Goal: Task Accomplishment & Management: Complete application form

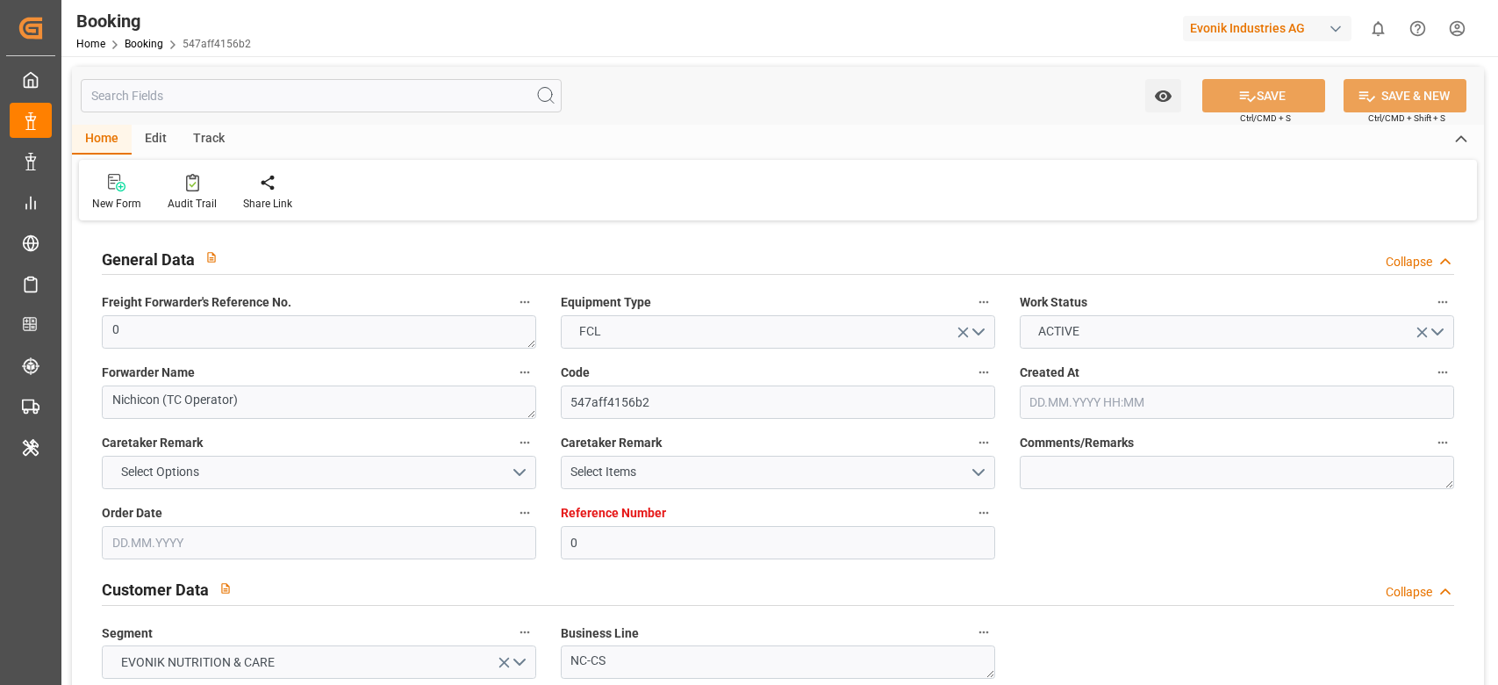
type input "0"
type input "9312810"
type input "ONE"
type input "Ocean Network Express"
type input "NLRTM"
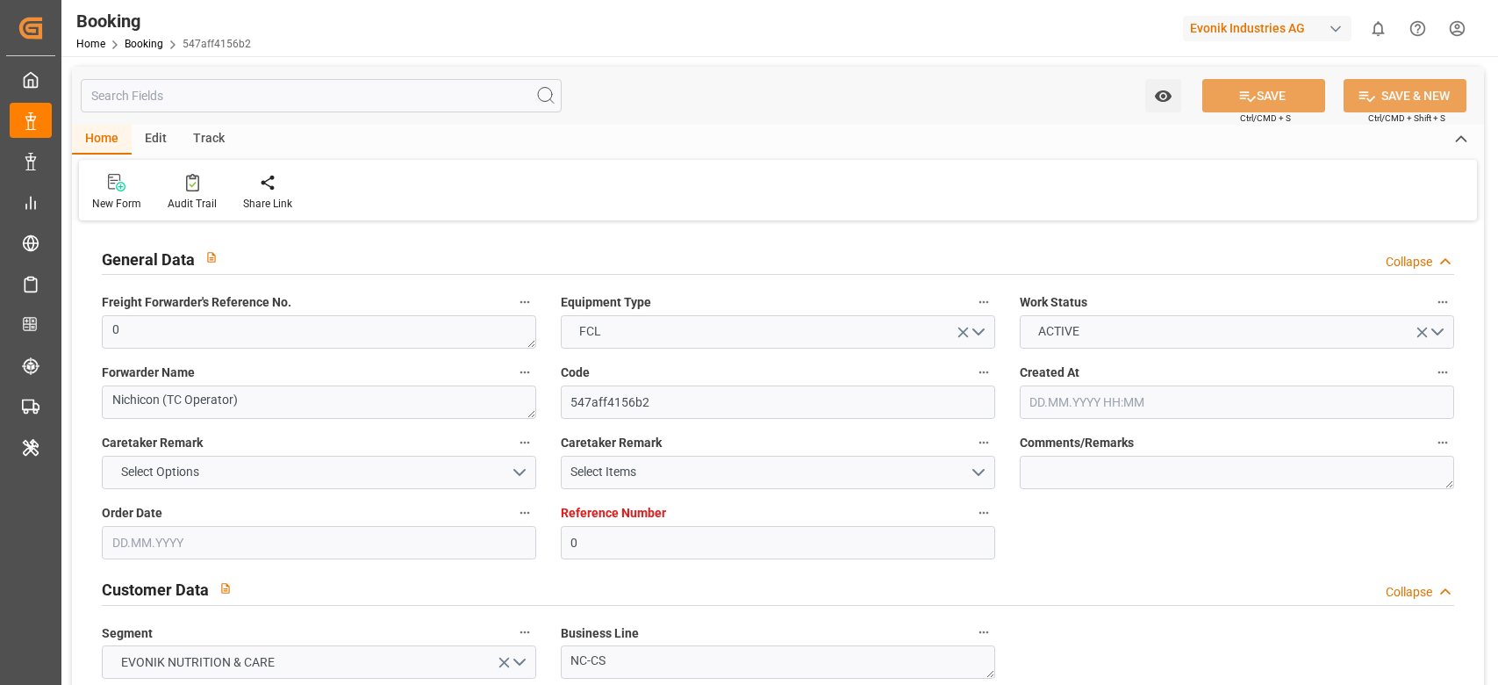
type input "JPTYO"
type input "0"
type input "[DATE] 07:46"
type input "[DATE]"
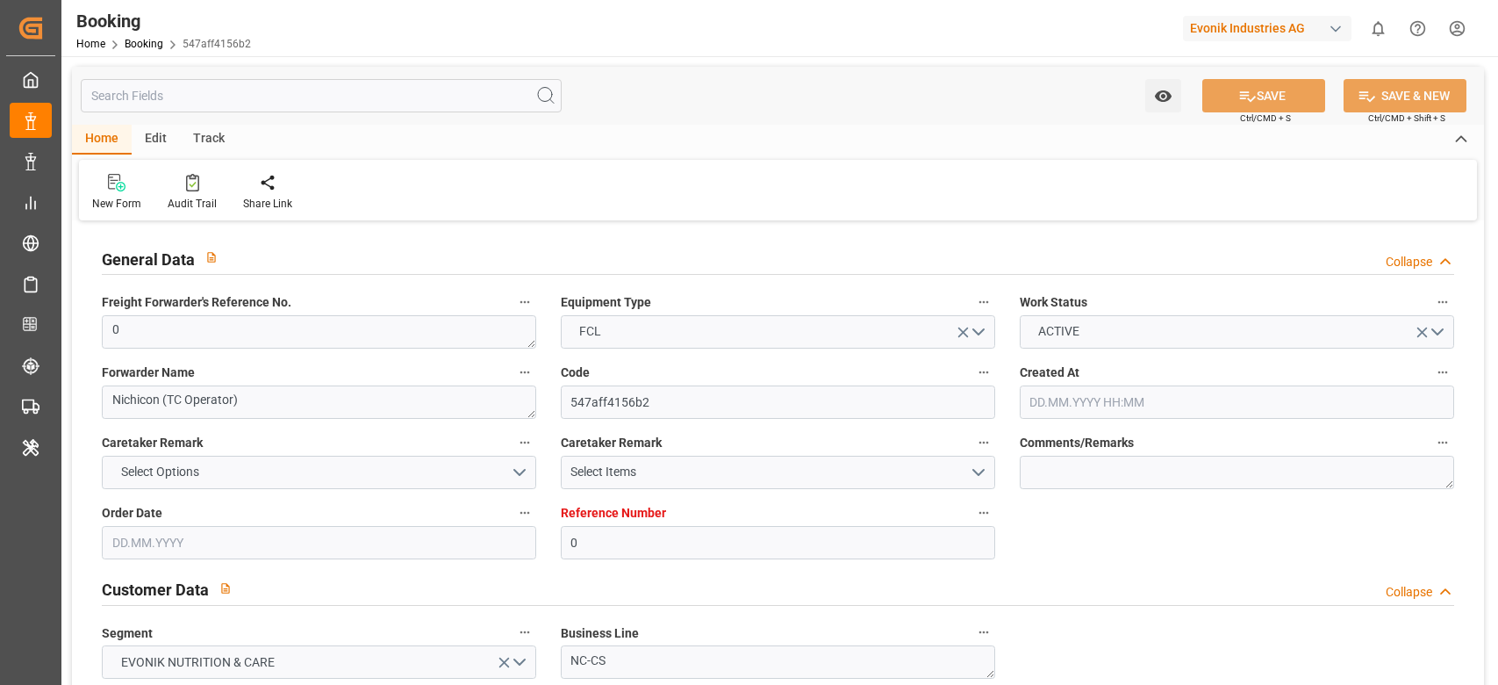
type input "[DATE]"
type input "[DATE] 00:00"
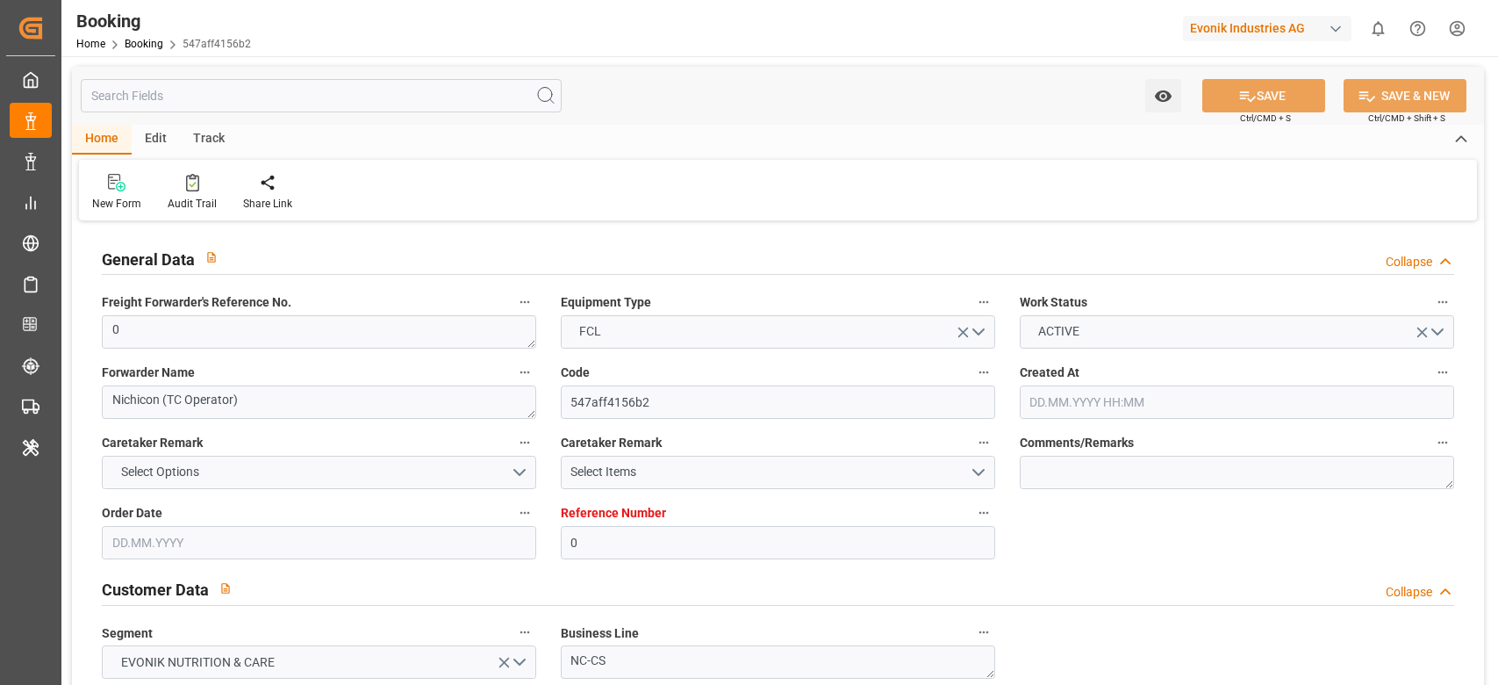
type input "[DATE] 00:00"
type input "[DATE] 07:27"
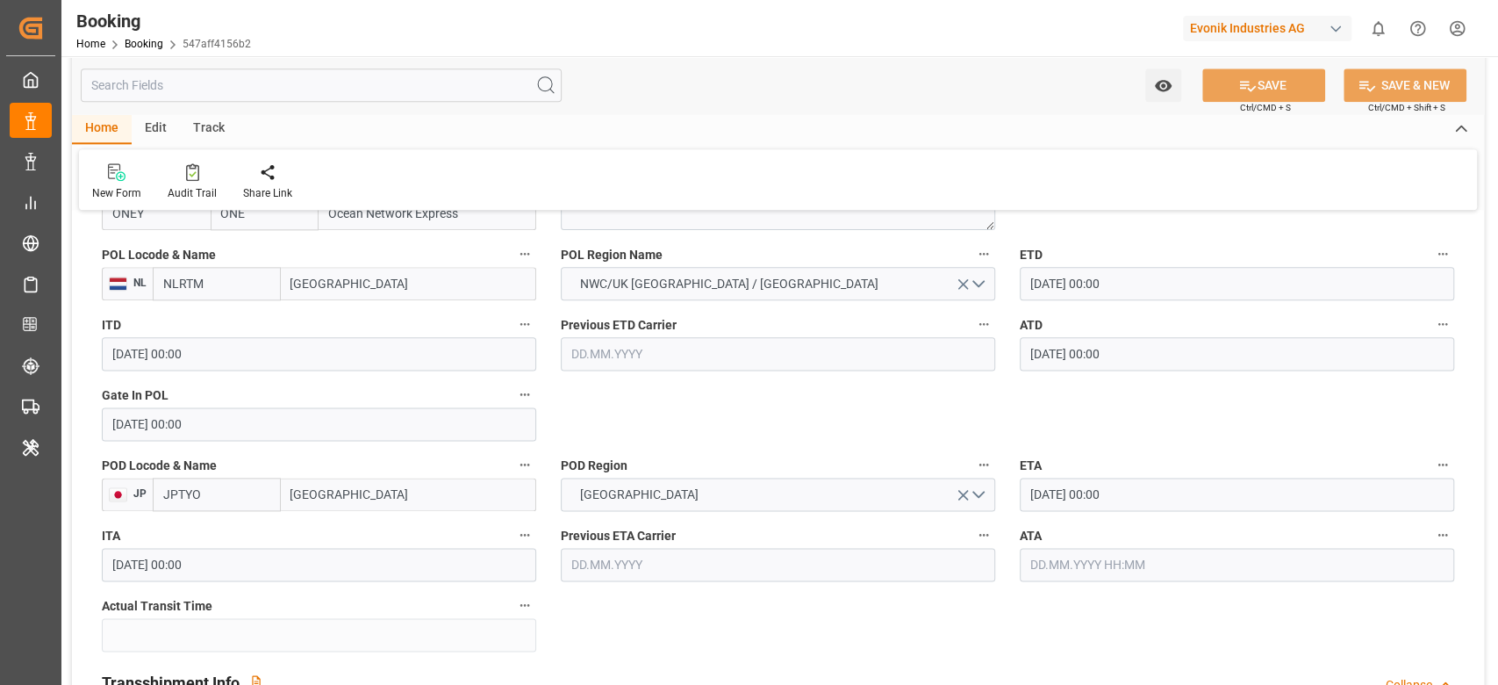
scroll to position [1128, 0]
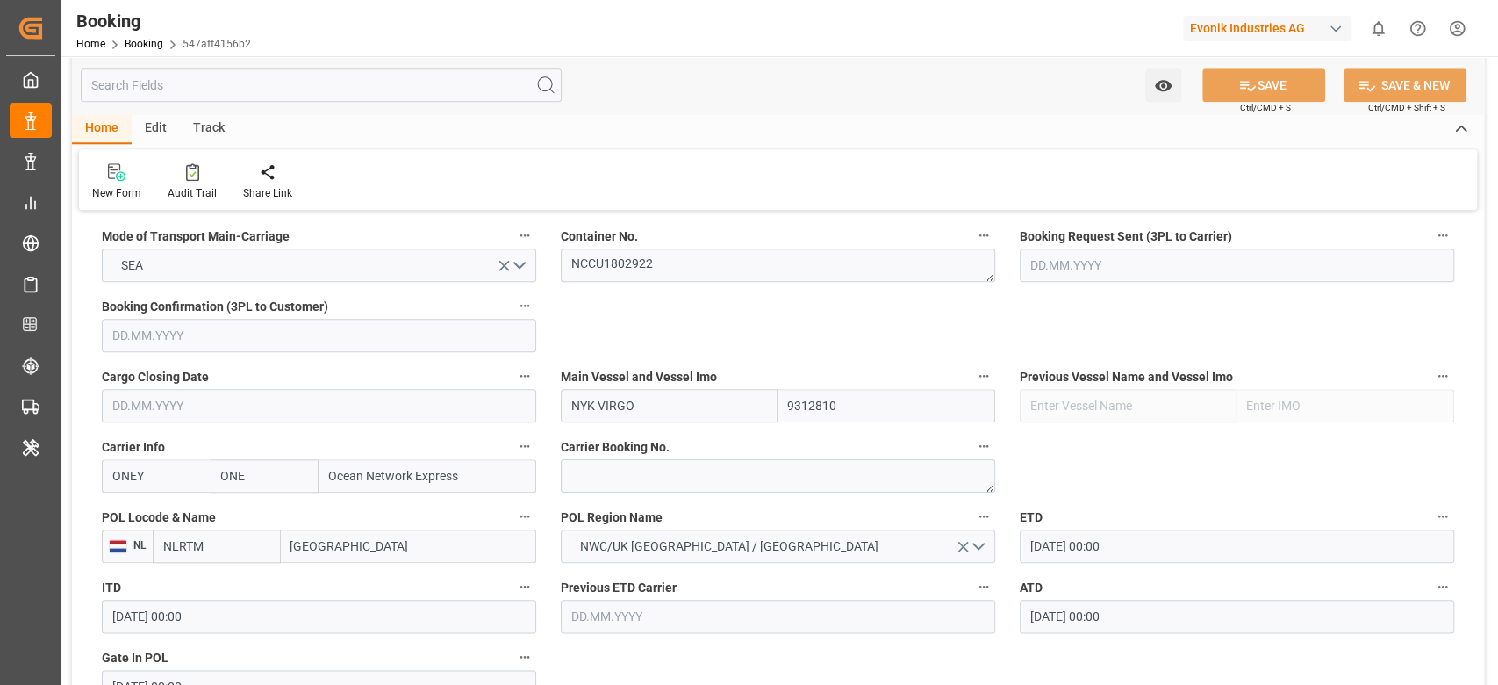
drag, startPoint x: 714, startPoint y: 237, endPoint x: 664, endPoint y: 321, distance: 97.5
click at [692, 286] on div "Container No. NCCU1802922" at bounding box center [778, 253] width 459 height 70
drag, startPoint x: 692, startPoint y: 286, endPoint x: 710, endPoint y: 257, distance: 34.3
click at [710, 257] on div "Container No. NCCU1802922" at bounding box center [778, 253] width 459 height 70
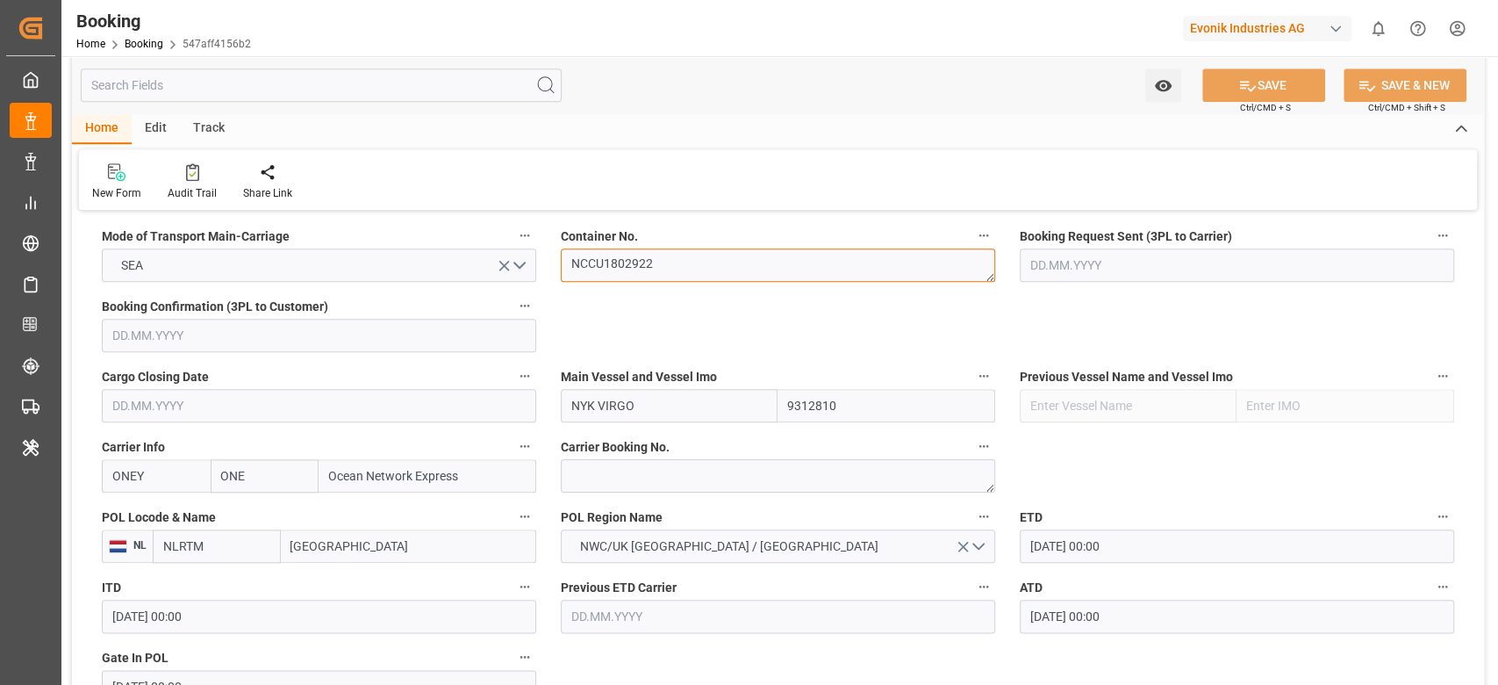
click at [710, 257] on textarea "NCCU1802922" at bounding box center [778, 264] width 434 height 33
click at [184, 191] on div "Audit Trail" at bounding box center [192, 193] width 49 height 16
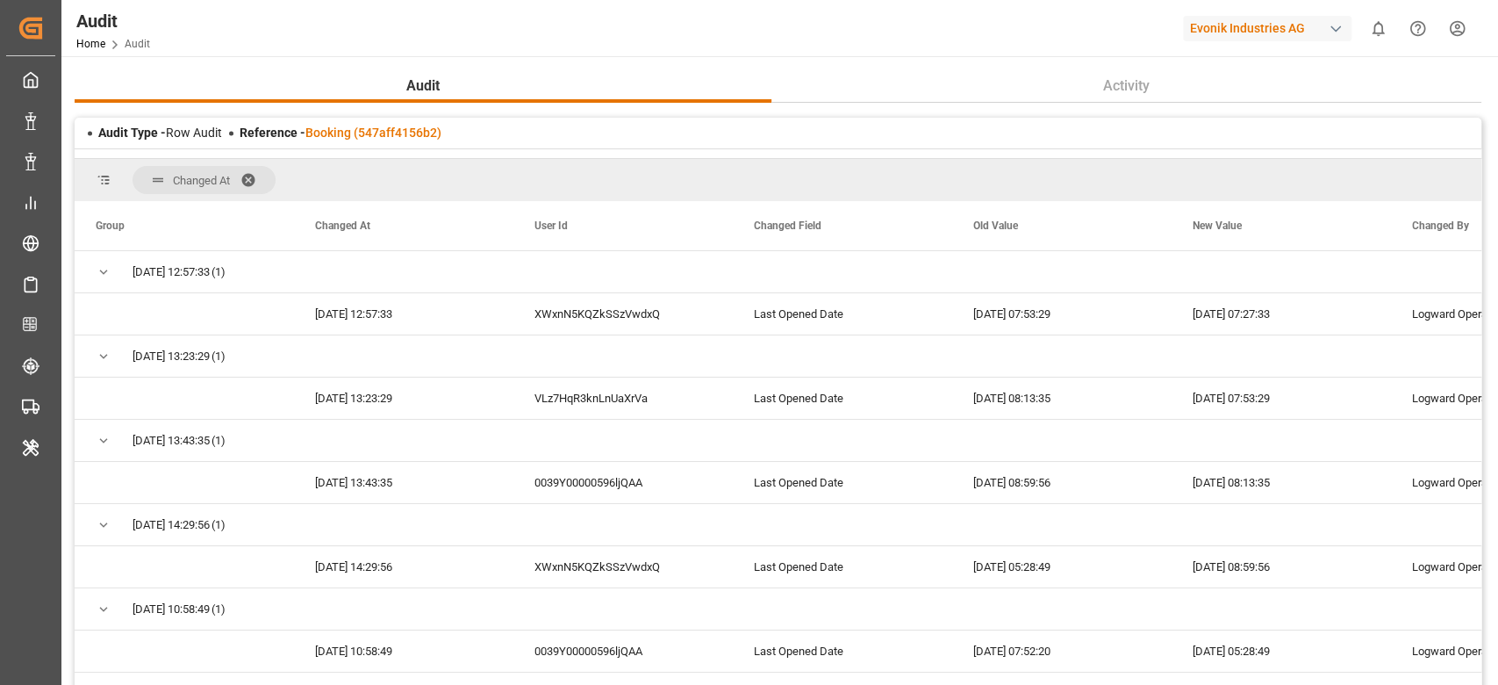
click at [396, 147] on div "Audit Type - Row Audit Reference - Booking (547aff4156b2)" at bounding box center [778, 133] width 1407 height 31
click at [398, 140] on div "Reference - Booking (547aff4156b2)" at bounding box center [341, 133] width 202 height 18
click at [412, 122] on div "Audit Type - Row Audit Reference - Booking (547aff4156b2)" at bounding box center [778, 133] width 1407 height 31
click at [413, 122] on div "Audit Type - Row Audit Reference - Booking (547aff4156b2)" at bounding box center [778, 133] width 1407 height 31
click at [90, 47] on link "Home" at bounding box center [90, 44] width 29 height 12
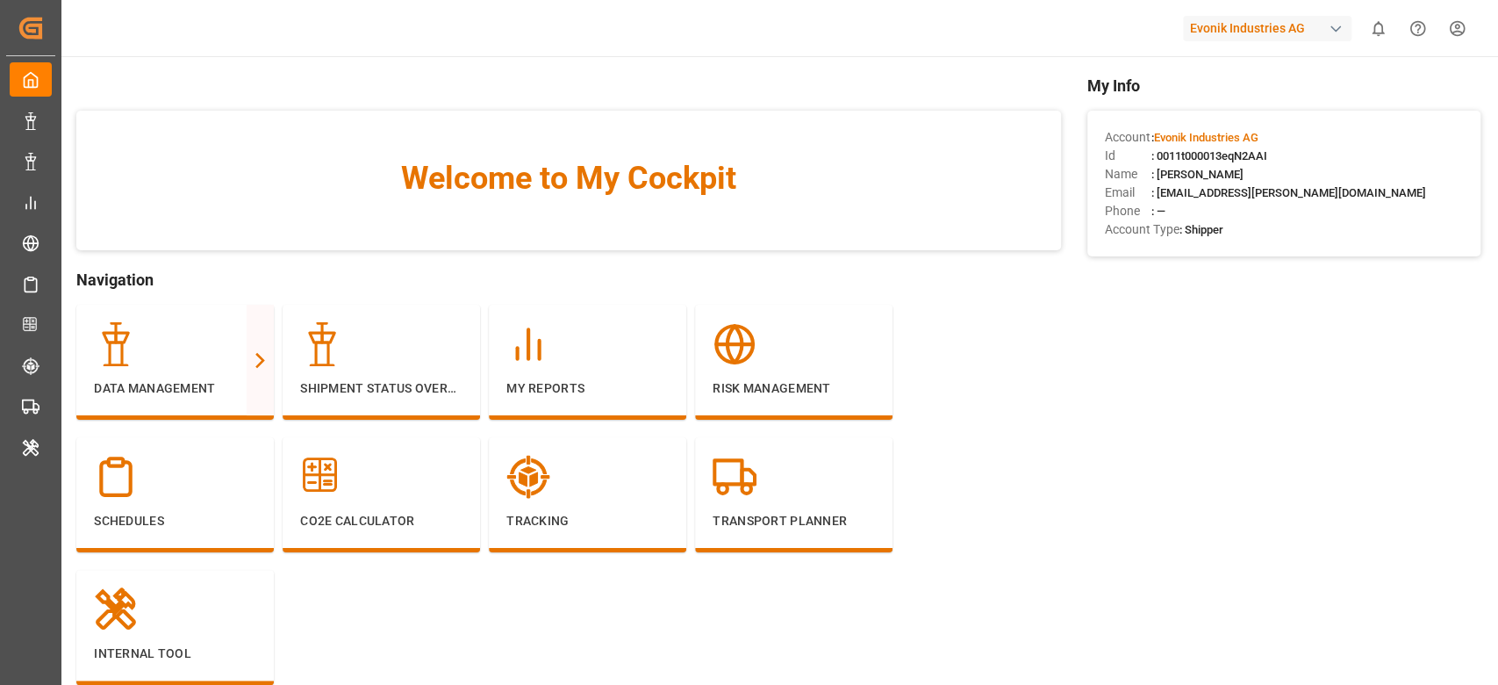
click at [1210, 25] on div "Evonik Industries AG" at bounding box center [1267, 28] width 169 height 25
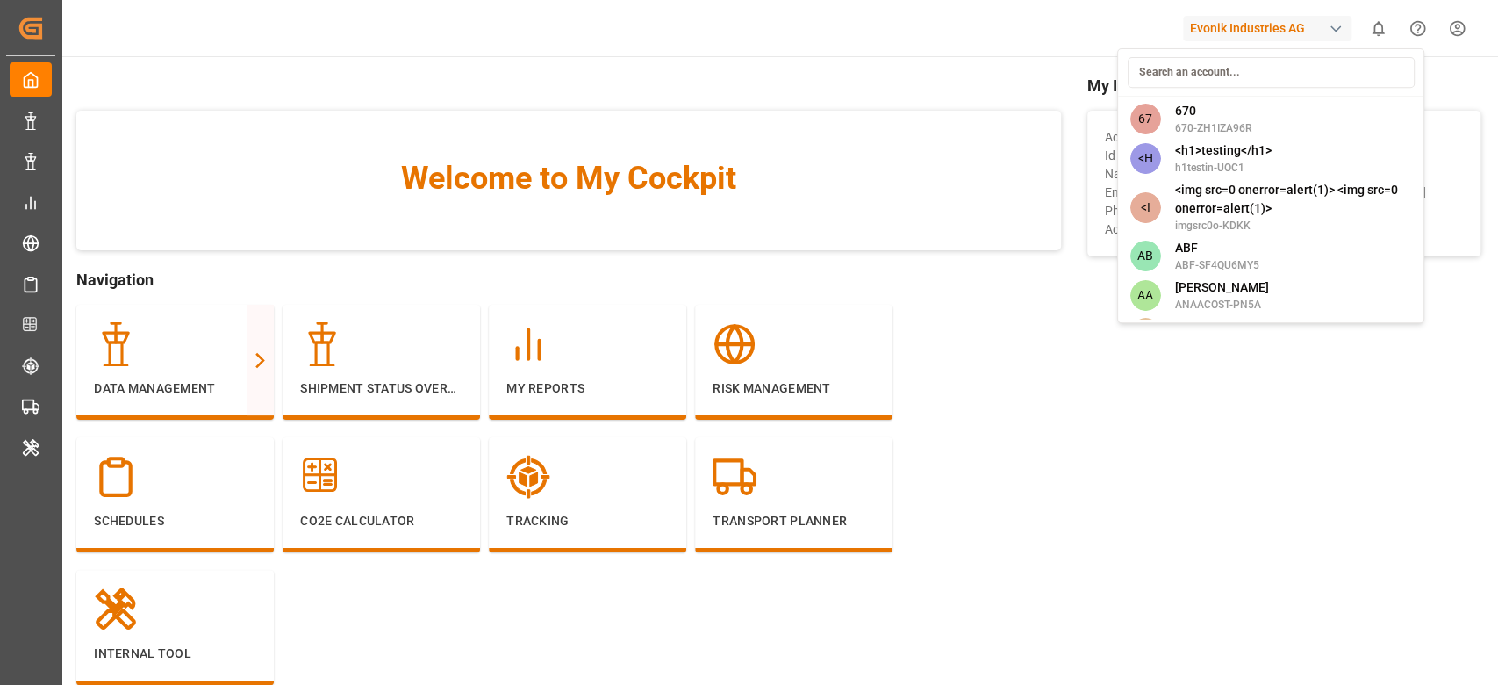
click at [1194, 80] on input at bounding box center [1270, 72] width 287 height 31
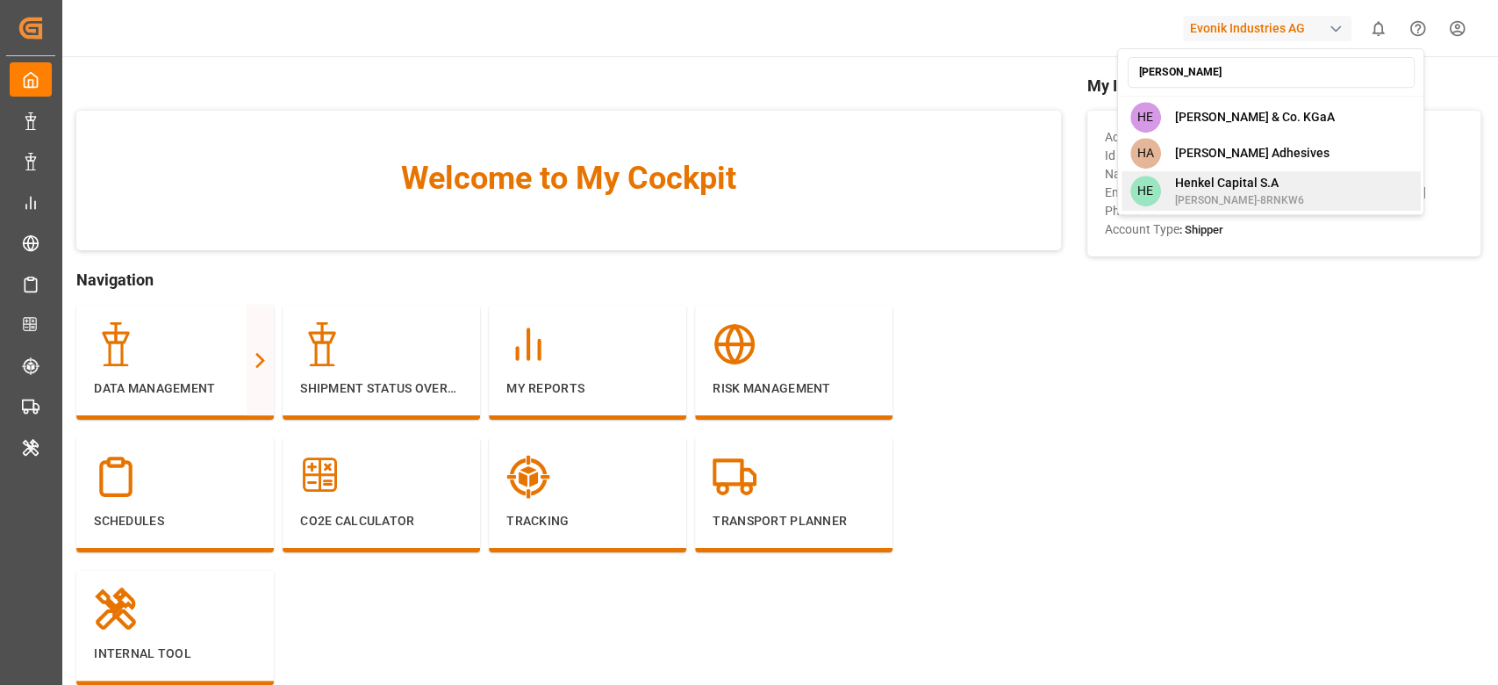
type input "[PERSON_NAME]"
click at [1250, 200] on span "[PERSON_NAME]-8RNKW6" at bounding box center [1238, 200] width 129 height 16
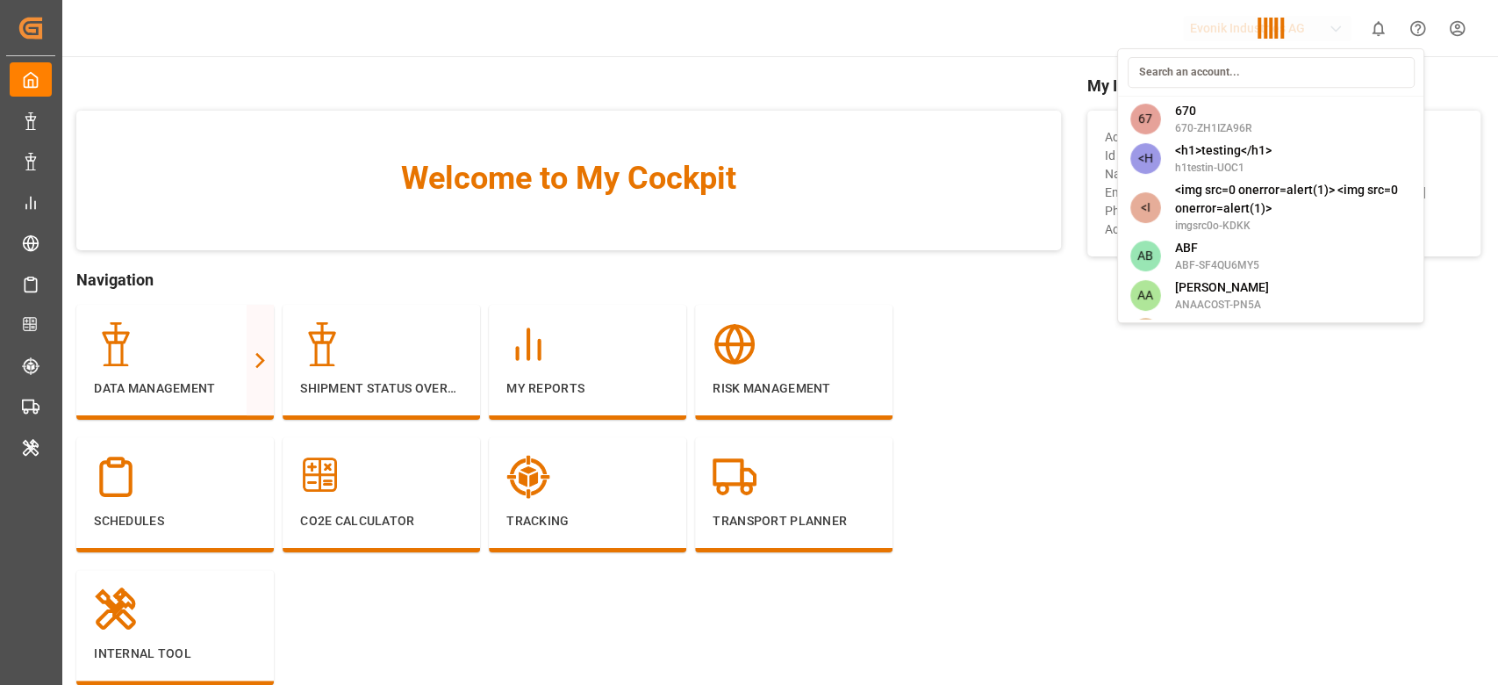
click at [1250, 200] on div "67 670 670-ZH1IZA96R <H <h1>testing</h1> h1testin-UOC1 <I <img src=0 onerror=al…" at bounding box center [1270, 185] width 307 height 275
